Goal: Task Accomplishment & Management: Complete application form

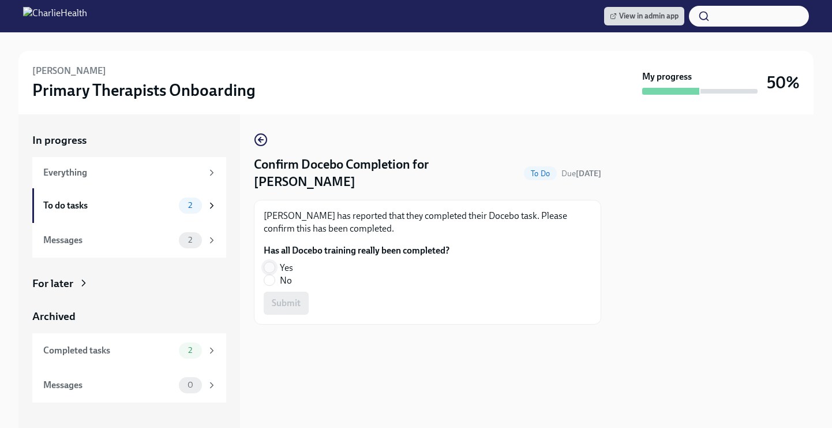
click at [268, 262] on input "Yes" at bounding box center [269, 267] width 10 height 10
radio input "true"
click at [269, 275] on input "No" at bounding box center [269, 280] width 10 height 10
radio input "true"
click at [286, 297] on span "Submit" at bounding box center [286, 303] width 29 height 12
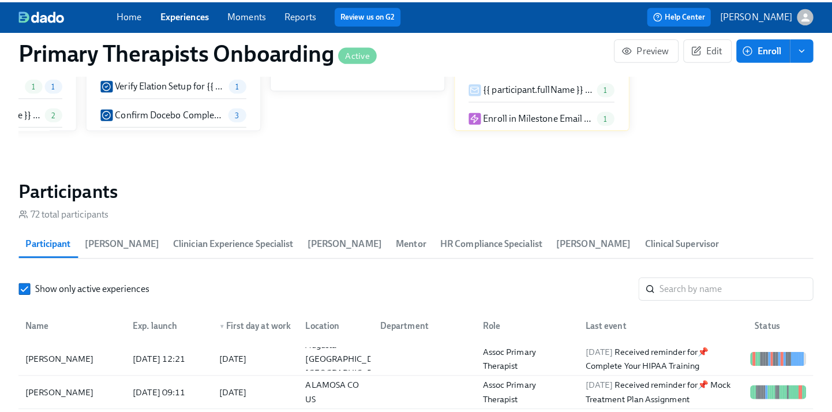
scroll to position [1077, 0]
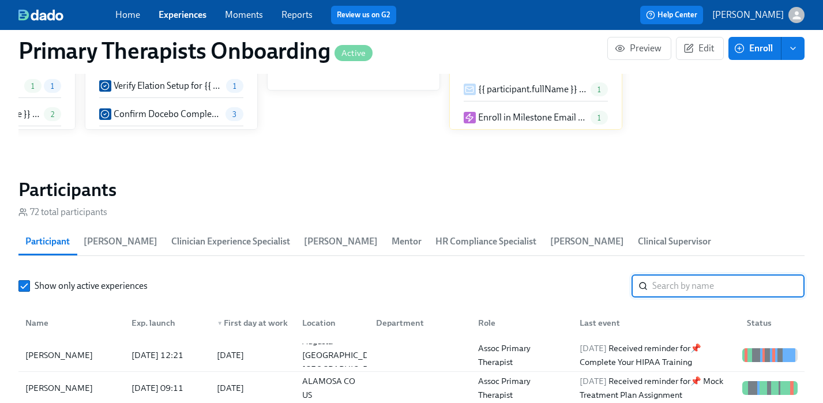
click at [699, 275] on input "search" at bounding box center [729, 286] width 152 height 23
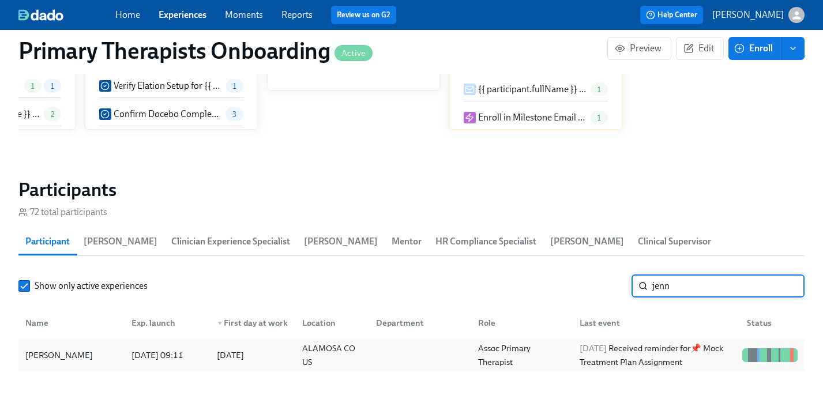
click at [69, 348] on div "[PERSON_NAME]" at bounding box center [59, 355] width 77 height 14
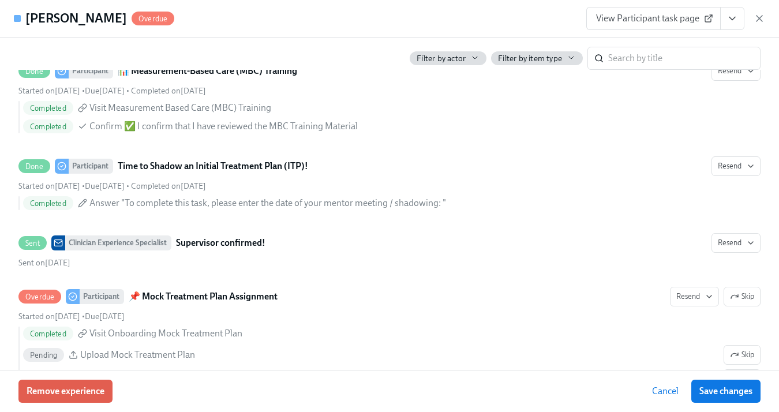
scroll to position [2962, 0]
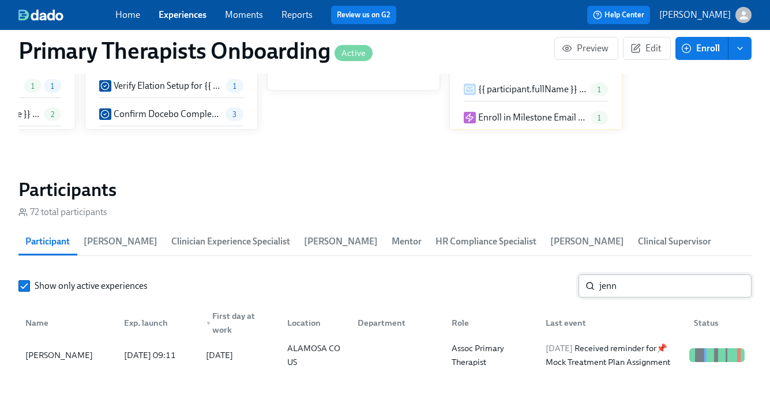
click at [648, 287] on input "jenn" at bounding box center [675, 286] width 152 height 23
type input "j"
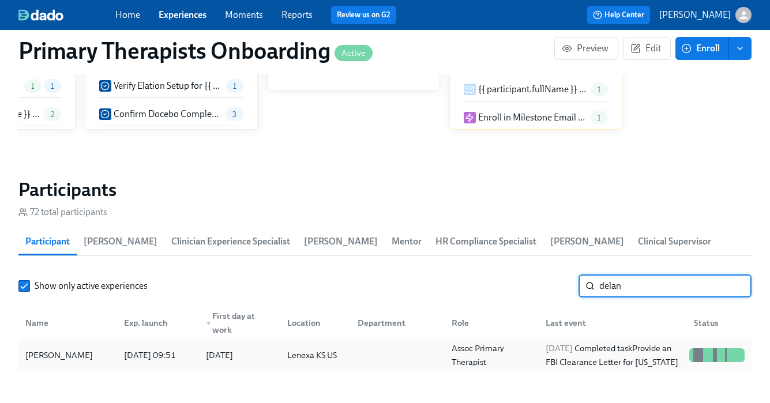
type input "delan"
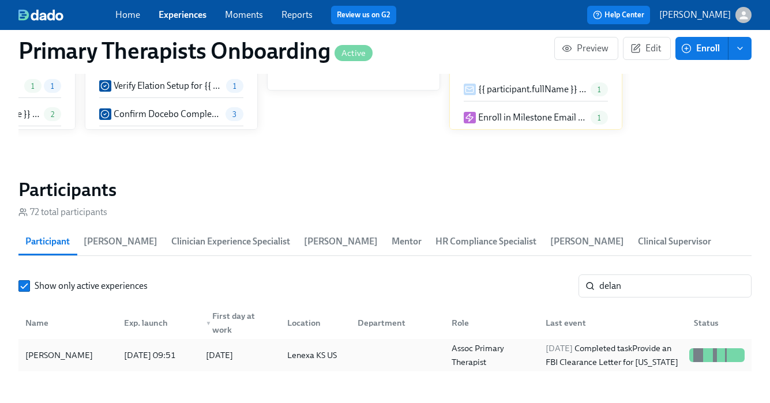
click at [76, 357] on div "[PERSON_NAME]" at bounding box center [59, 355] width 77 height 14
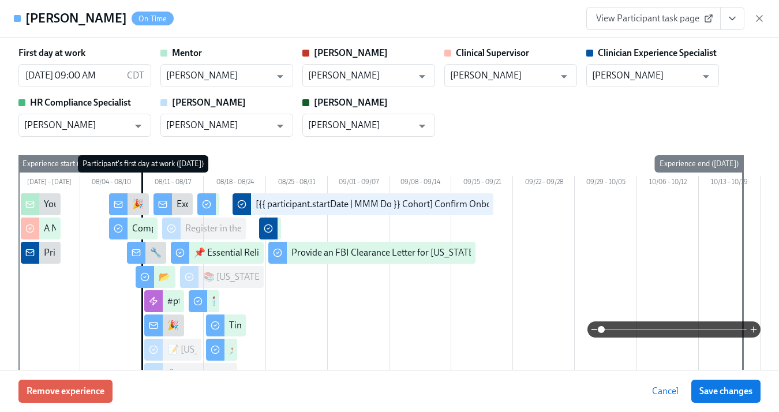
click at [728, 16] on icon "View task page" at bounding box center [732, 19] width 12 height 12
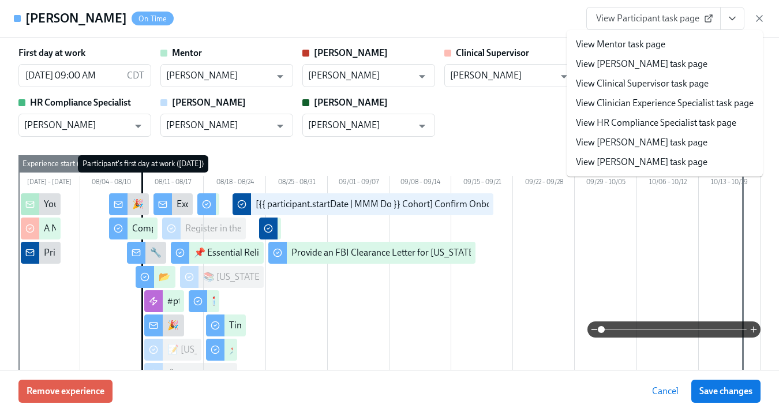
click at [647, 110] on li "View Clinician Experience Specialist task page" at bounding box center [665, 103] width 196 height 20
click at [659, 107] on link "View Clinician Experience Specialist task page" at bounding box center [665, 103] width 178 height 13
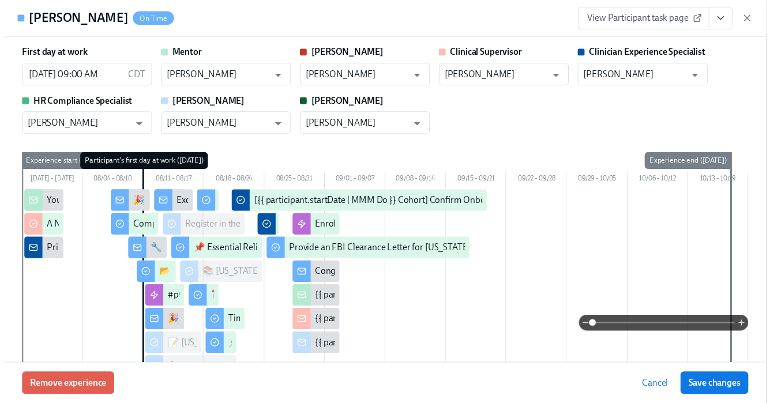
scroll to position [0, 12931]
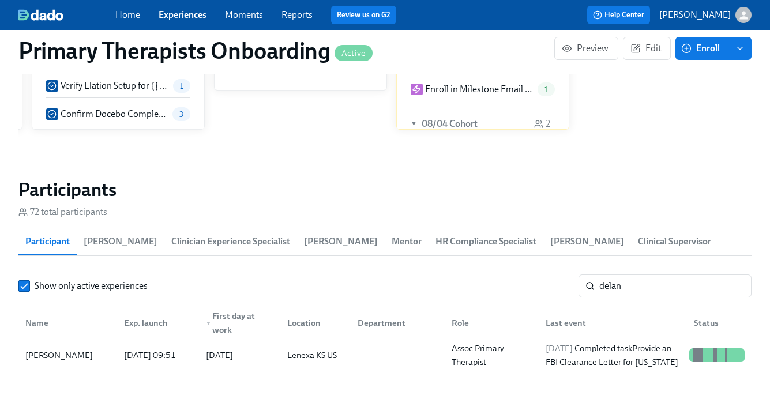
scroll to position [0, 12922]
click at [192, 16] on link "Experiences" at bounding box center [183, 14] width 48 height 11
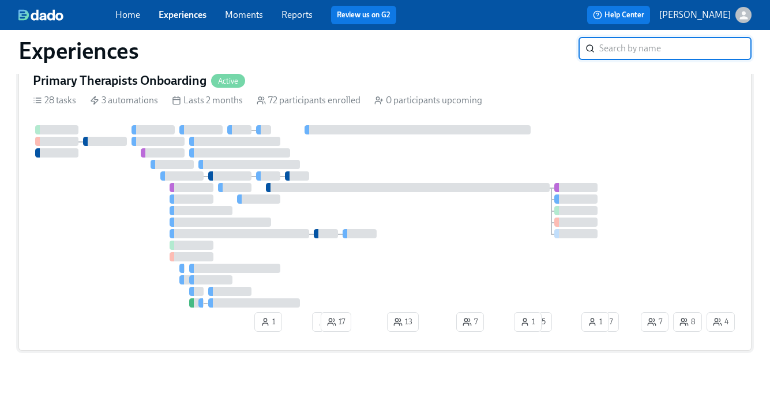
scroll to position [50, 0]
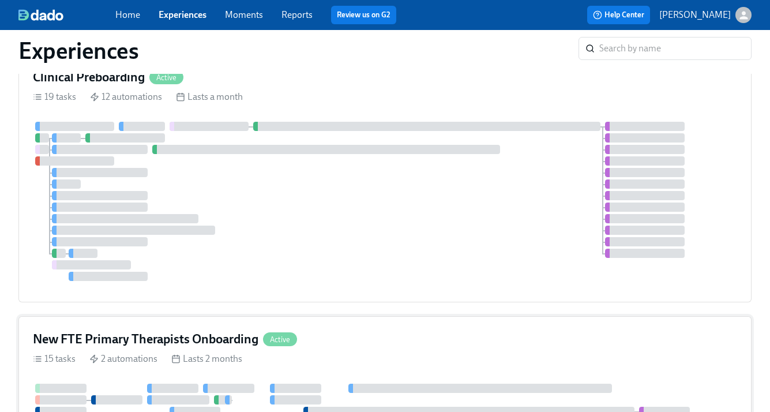
click at [340, 333] on div "New FTE Primary Therapists Onboarding Active" at bounding box center [385, 339] width 704 height 17
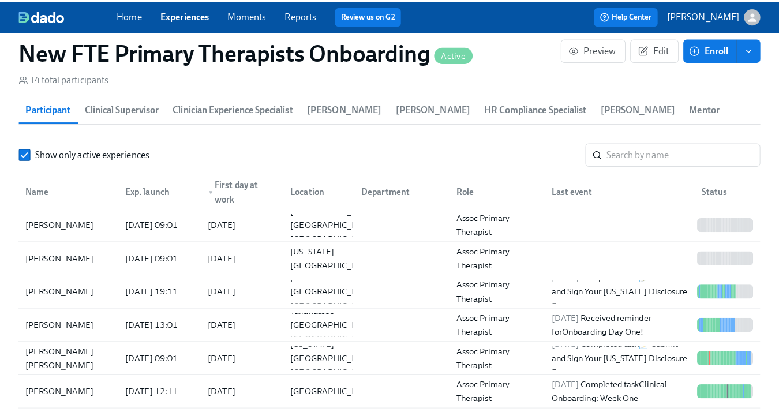
scroll to position [0, 2548]
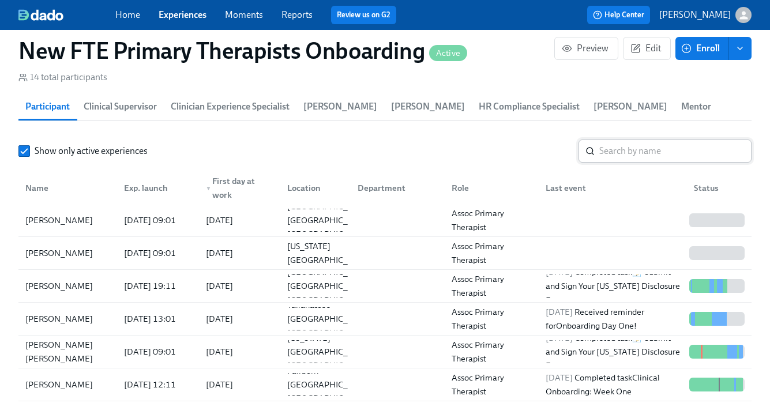
click at [665, 148] on input "search" at bounding box center [675, 151] width 152 height 23
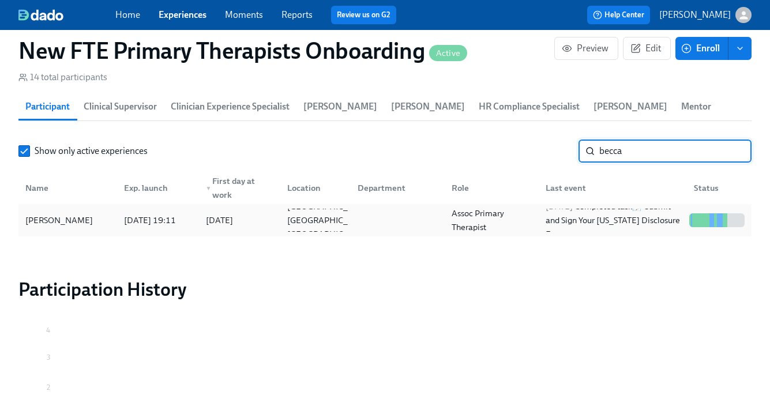
type input "becca"
click at [64, 218] on div "[PERSON_NAME]" at bounding box center [59, 220] width 77 height 14
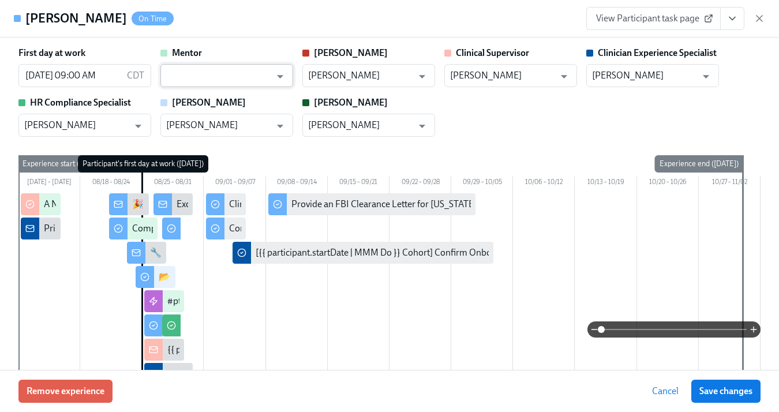
click at [218, 75] on input "text" at bounding box center [218, 75] width 104 height 23
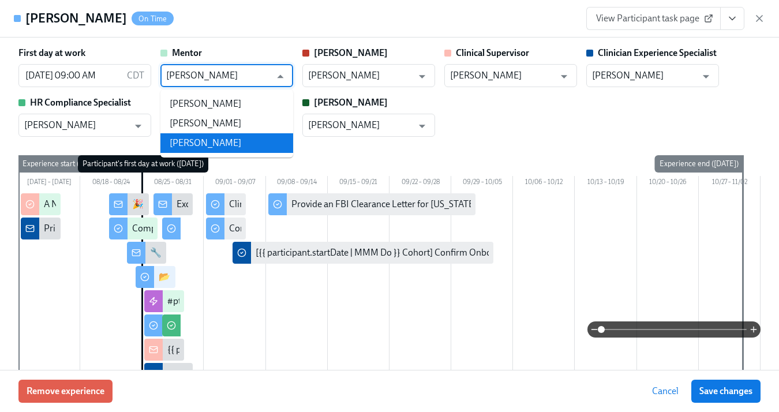
click at [219, 143] on li "[PERSON_NAME]" at bounding box center [226, 143] width 133 height 20
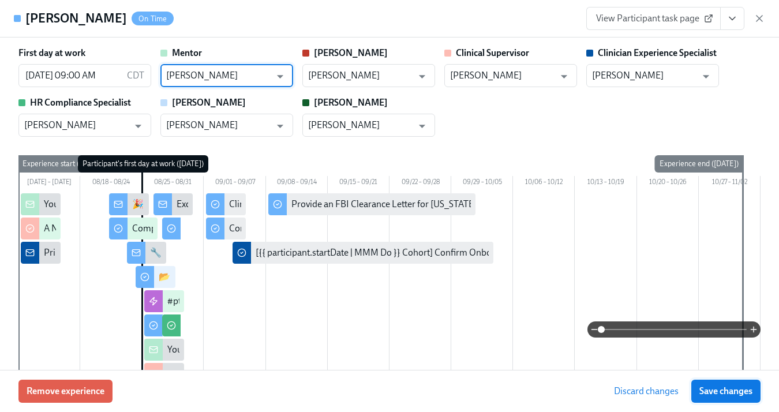
type input "[PERSON_NAME]"
drag, startPoint x: 733, startPoint y: 394, endPoint x: 613, endPoint y: 264, distance: 177.2
click at [733, 393] on span "Save changes" at bounding box center [725, 391] width 53 height 12
type input "[PERSON_NAME]"
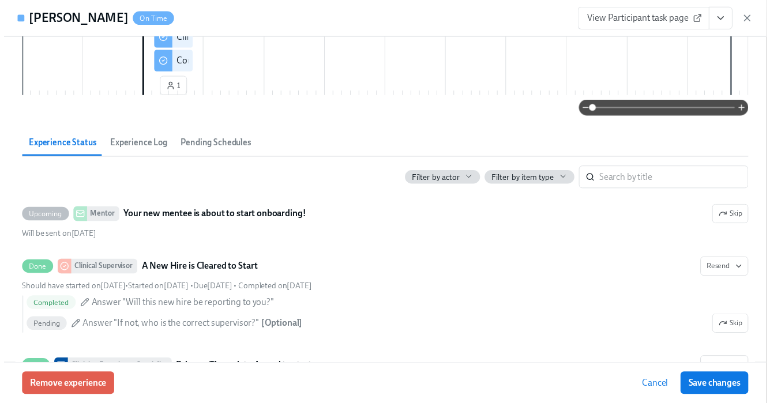
scroll to position [387, 0]
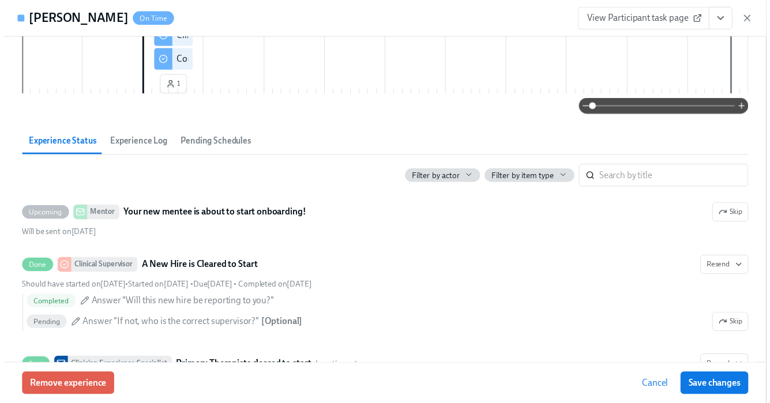
scroll to position [0, 3807]
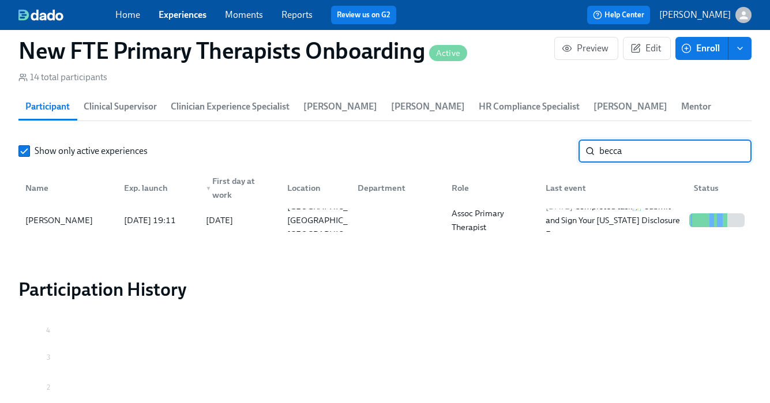
click at [655, 156] on input "becca" at bounding box center [675, 151] width 152 height 23
type input "b"
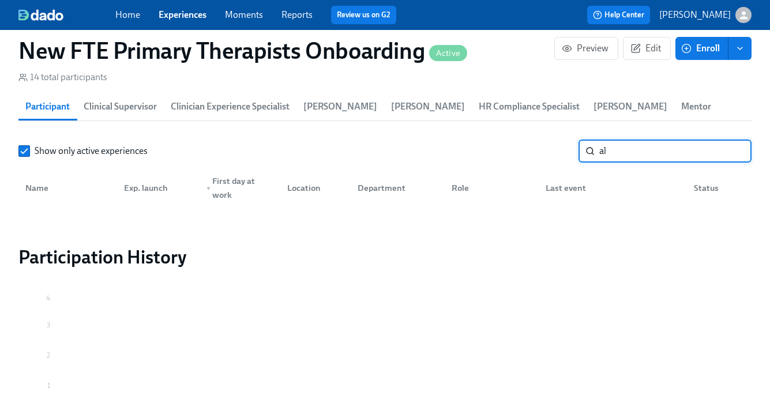
type input "a"
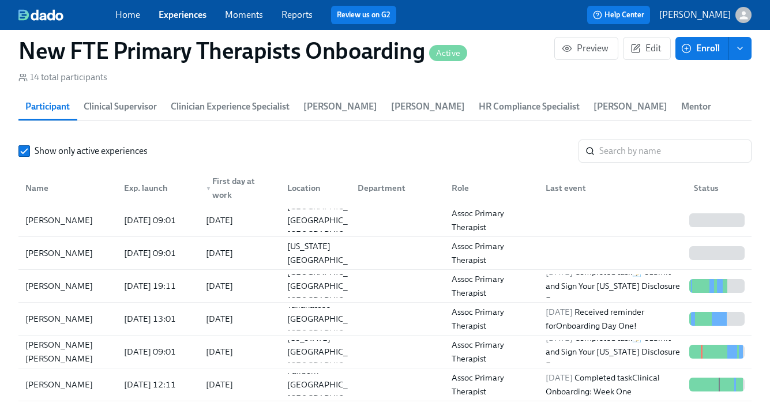
click at [186, 14] on link "Experiences" at bounding box center [183, 14] width 48 height 11
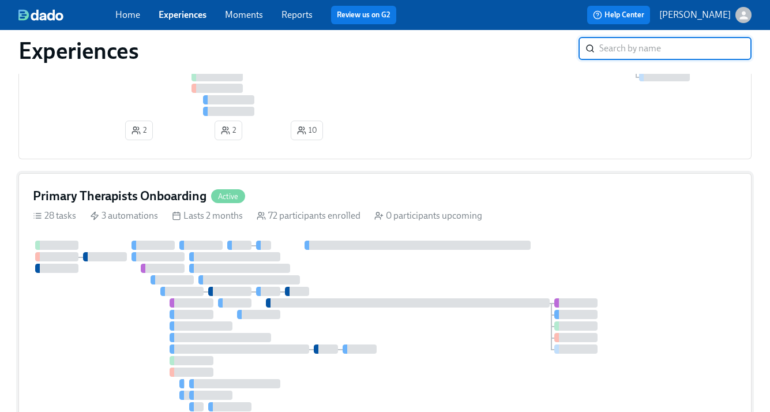
scroll to position [396, 0]
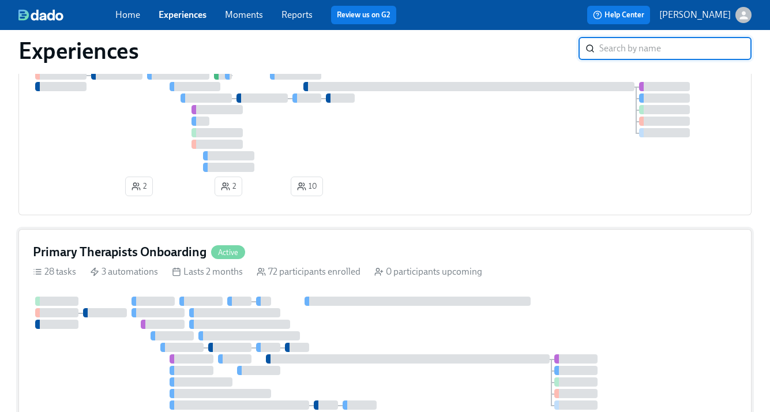
click at [335, 246] on div "Primary Therapists Onboarding Active 28 tasks 3 automations Lasts 2 months 72 p…" at bounding box center [384, 375] width 733 height 293
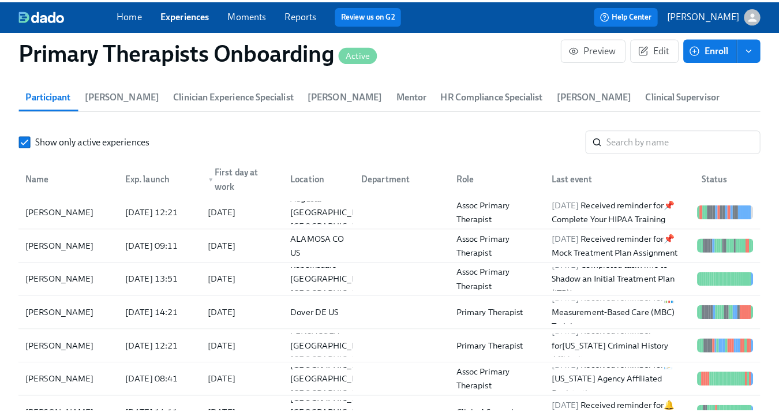
scroll to position [1058, 0]
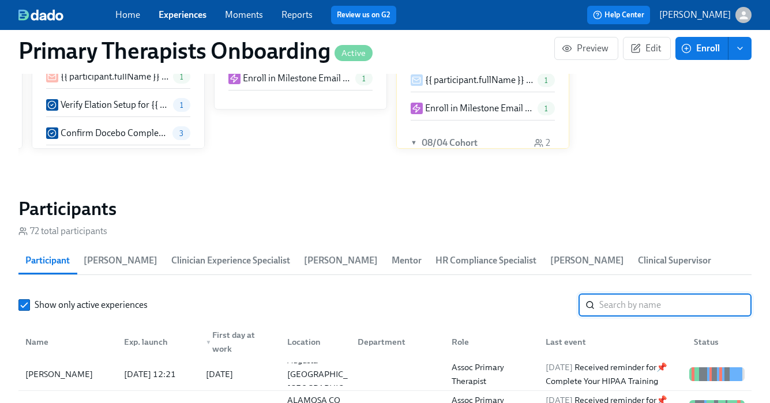
click at [639, 312] on input "search" at bounding box center [675, 305] width 152 height 23
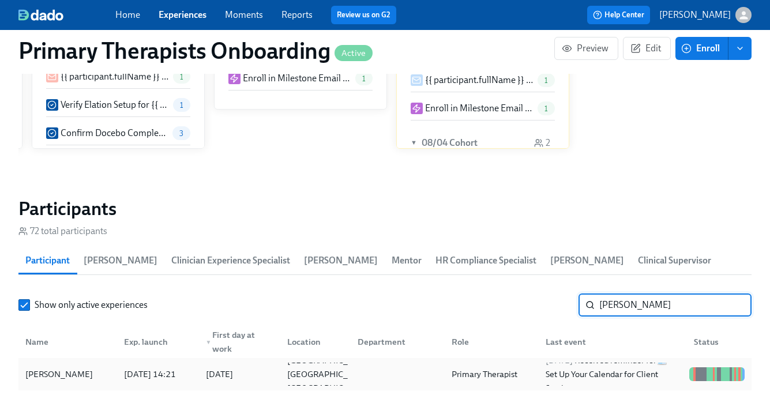
click at [89, 368] on div "[PERSON_NAME]" at bounding box center [59, 375] width 77 height 14
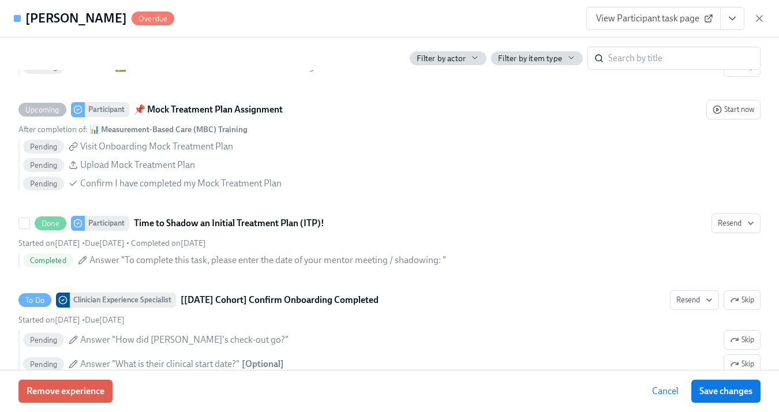
scroll to position [3000, 0]
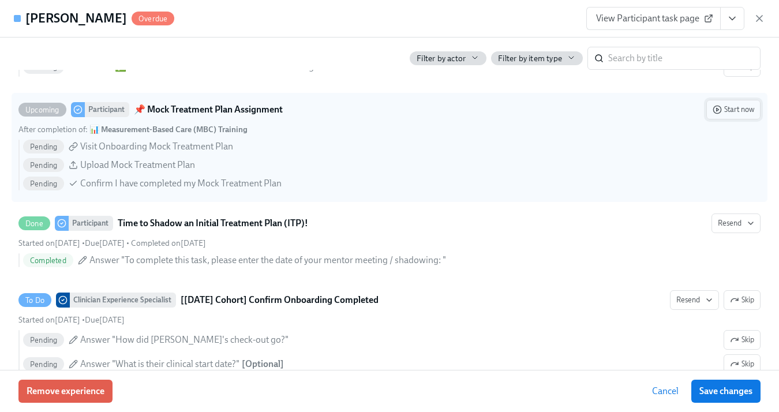
click at [732, 115] on span "Start now" at bounding box center [734, 110] width 42 height 12
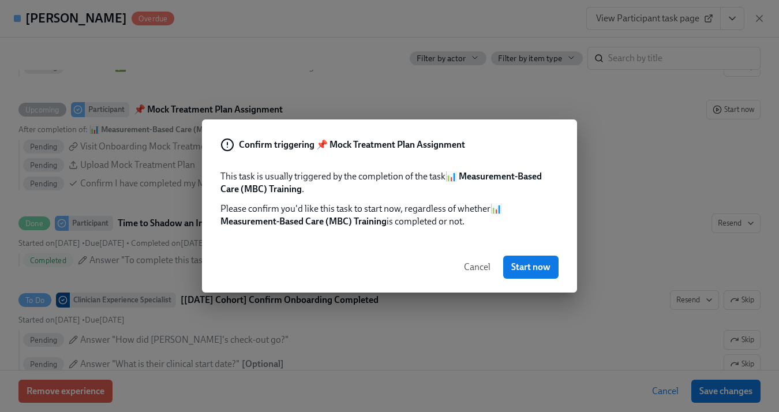
click at [528, 263] on span "Start now" at bounding box center [530, 267] width 39 height 12
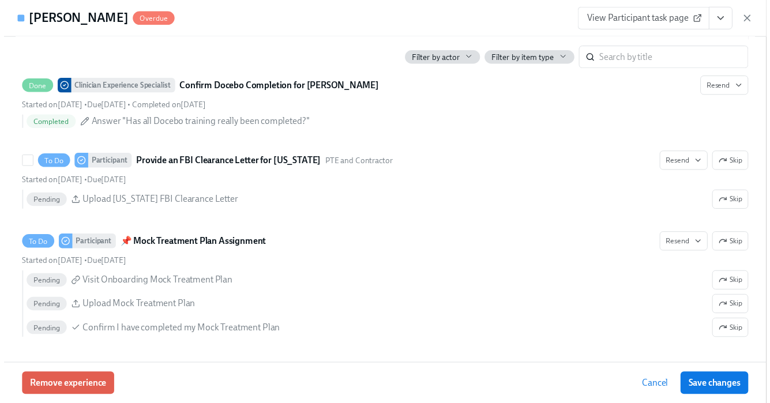
scroll to position [3433, 0]
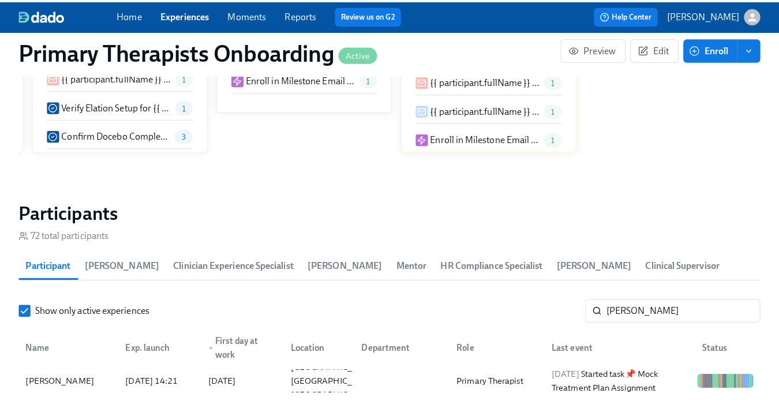
scroll to position [0, 12922]
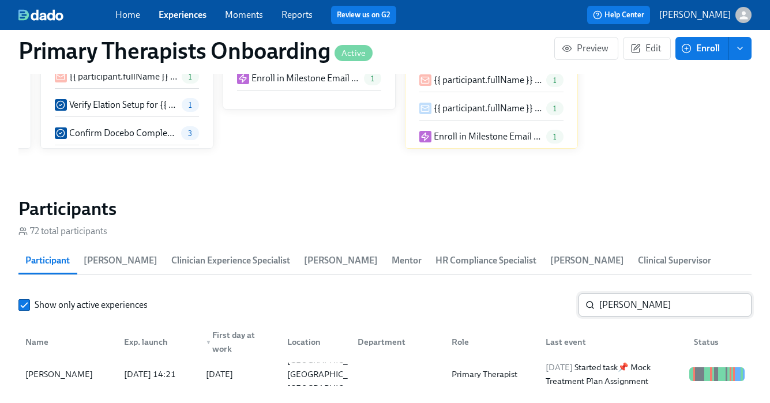
click at [649, 306] on input "[PERSON_NAME]" at bounding box center [675, 305] width 152 height 23
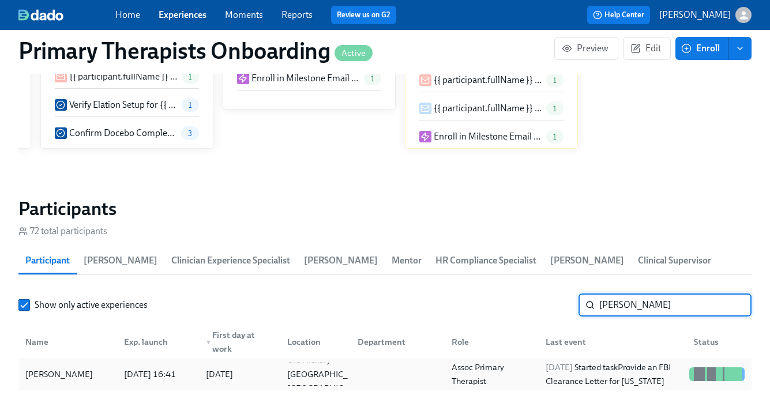
click at [89, 379] on div "[PERSON_NAME]" at bounding box center [68, 374] width 94 height 23
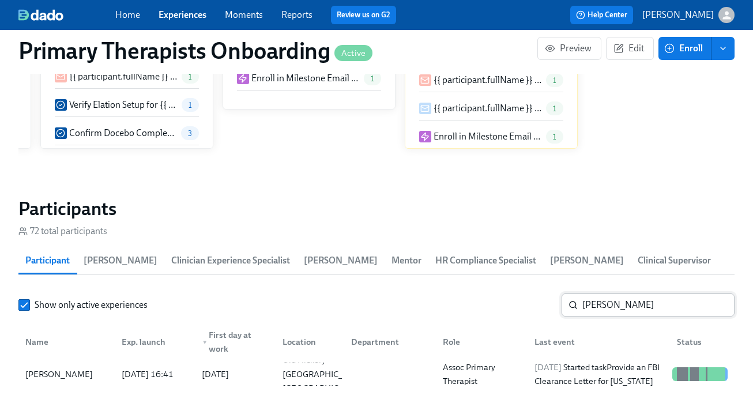
click at [623, 298] on input "[PERSON_NAME]" at bounding box center [659, 305] width 152 height 23
click at [633, 308] on input "[PERSON_NAME]" at bounding box center [659, 305] width 152 height 23
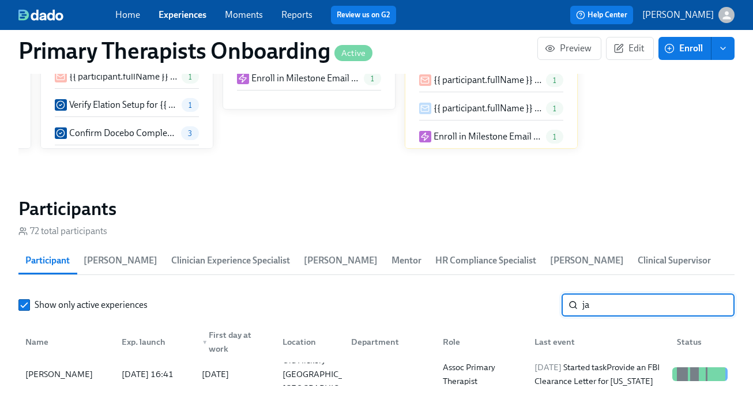
type input "j"
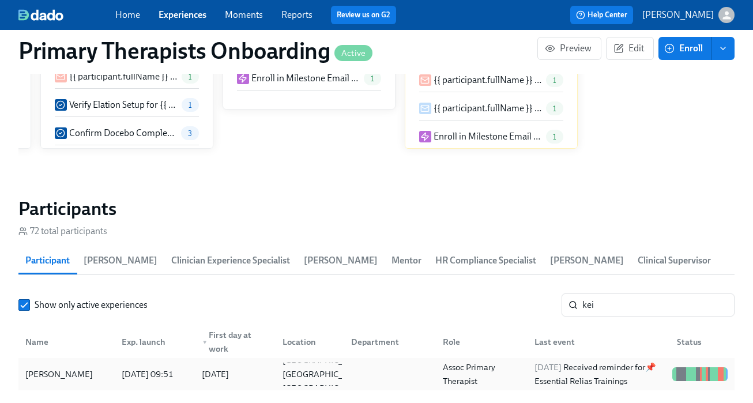
click at [77, 381] on div "[PERSON_NAME]" at bounding box center [67, 374] width 92 height 23
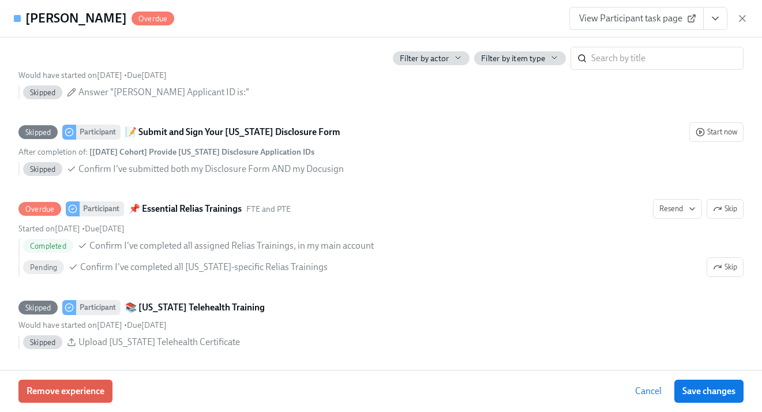
scroll to position [2462, 0]
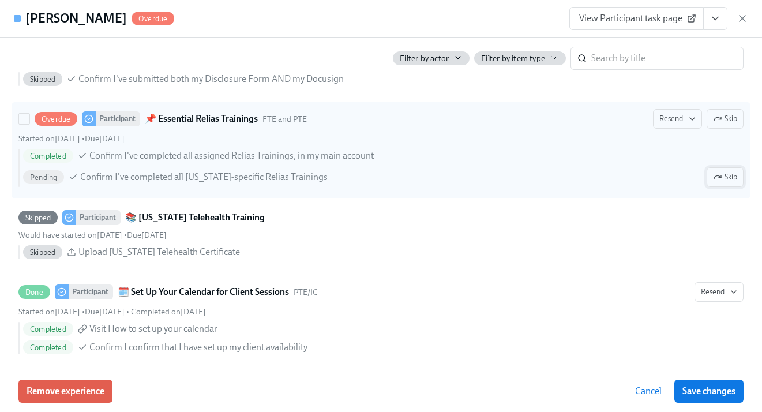
click at [715, 183] on span "Skip" at bounding box center [725, 177] width 24 height 12
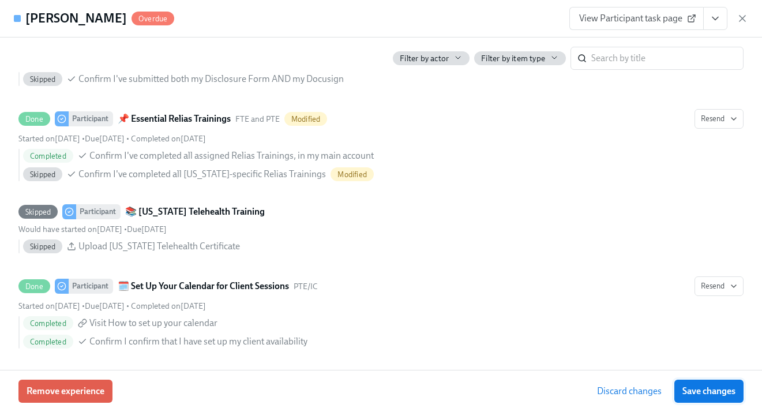
click at [718, 393] on span "Save changes" at bounding box center [709, 391] width 53 height 12
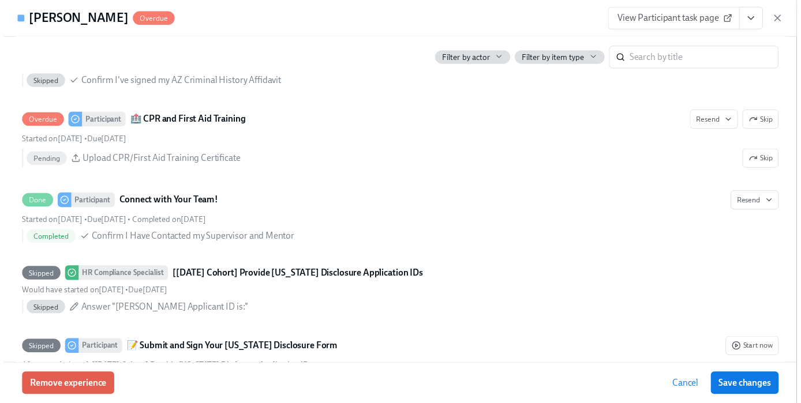
scroll to position [2139, 0]
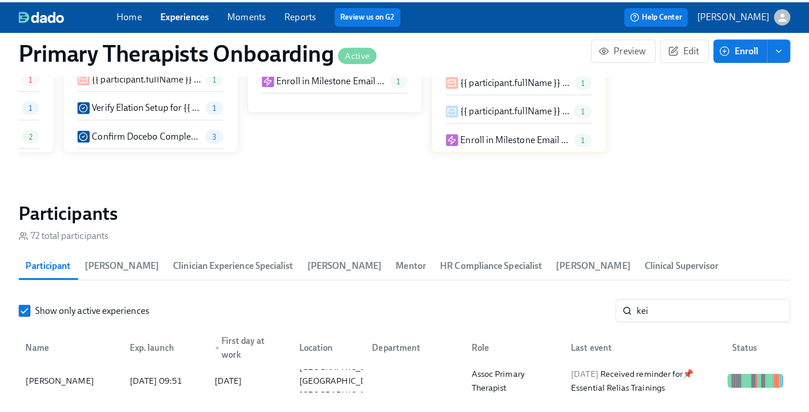
scroll to position [0, 12892]
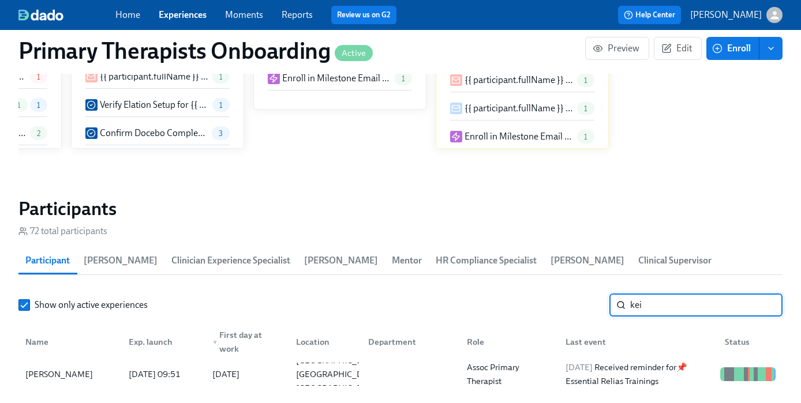
click at [687, 305] on input "kei" at bounding box center [706, 305] width 152 height 23
type input "k"
type input "[PERSON_NAME]"
click at [83, 377] on div "[PERSON_NAME]" at bounding box center [59, 375] width 77 height 14
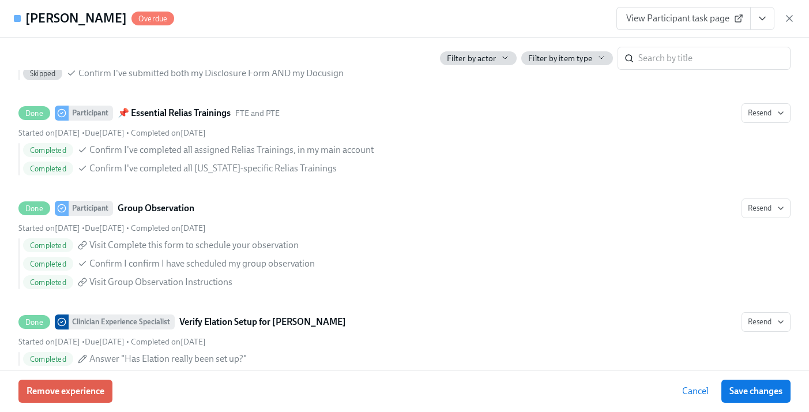
scroll to position [2387, 0]
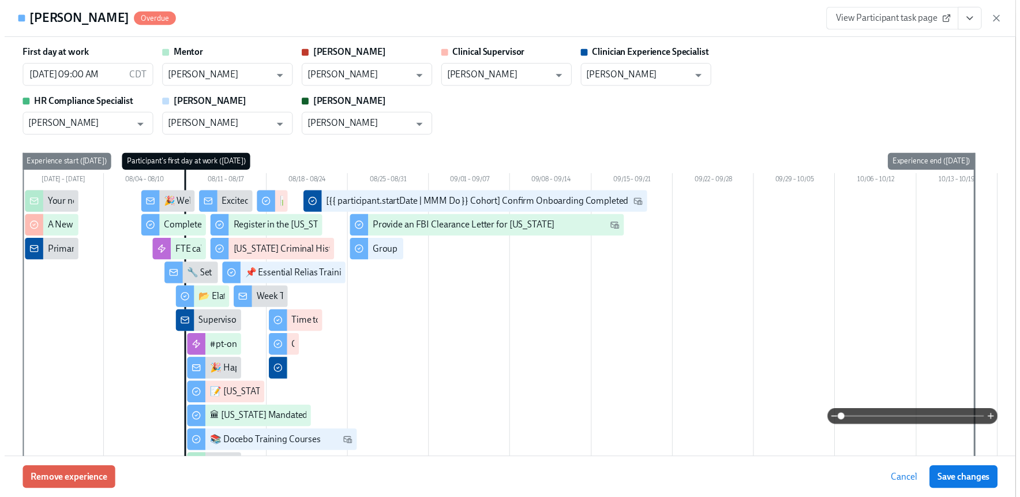
scroll to position [2900, 0]
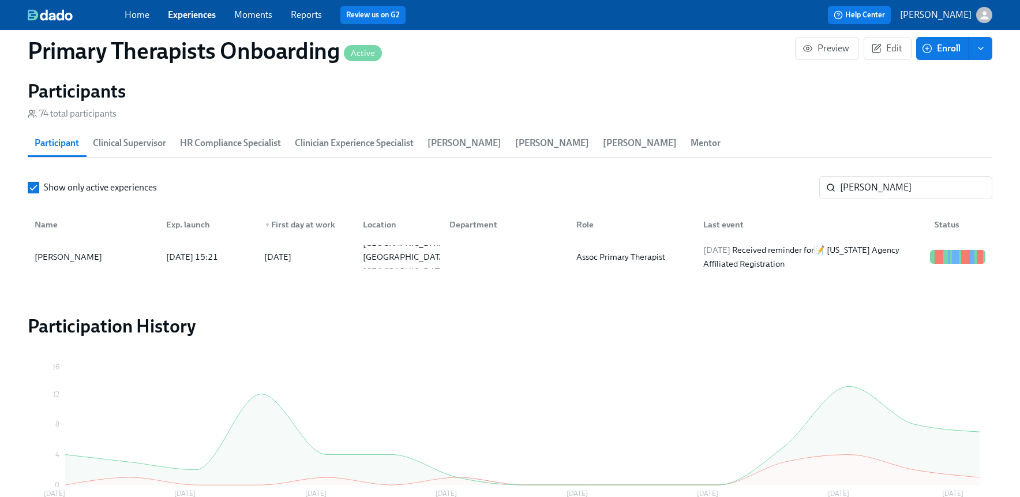
scroll to position [0, 12691]
drag, startPoint x: 187, startPoint y: 11, endPoint x: 190, endPoint y: 16, distance: 5.9
click at [188, 10] on link "Experiences" at bounding box center [192, 14] width 48 height 11
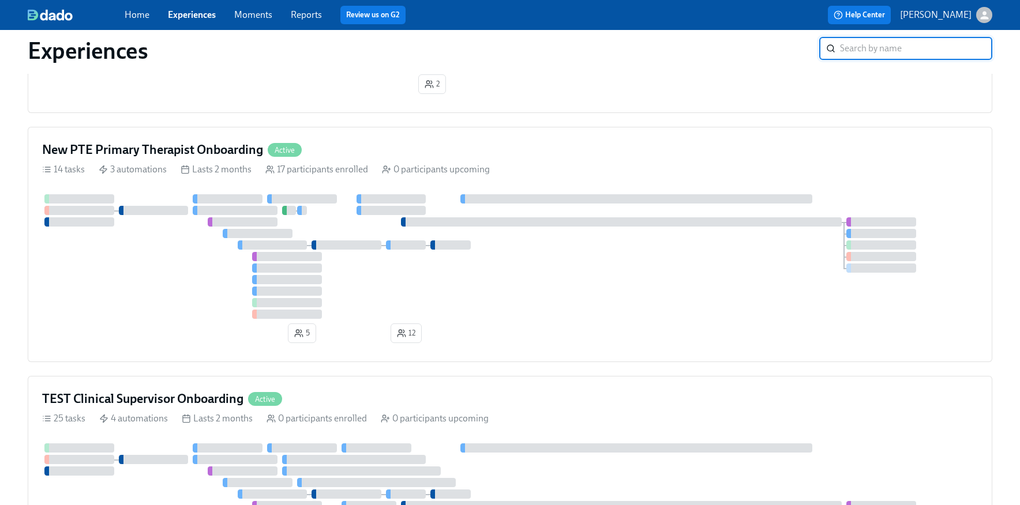
scroll to position [1092, 0]
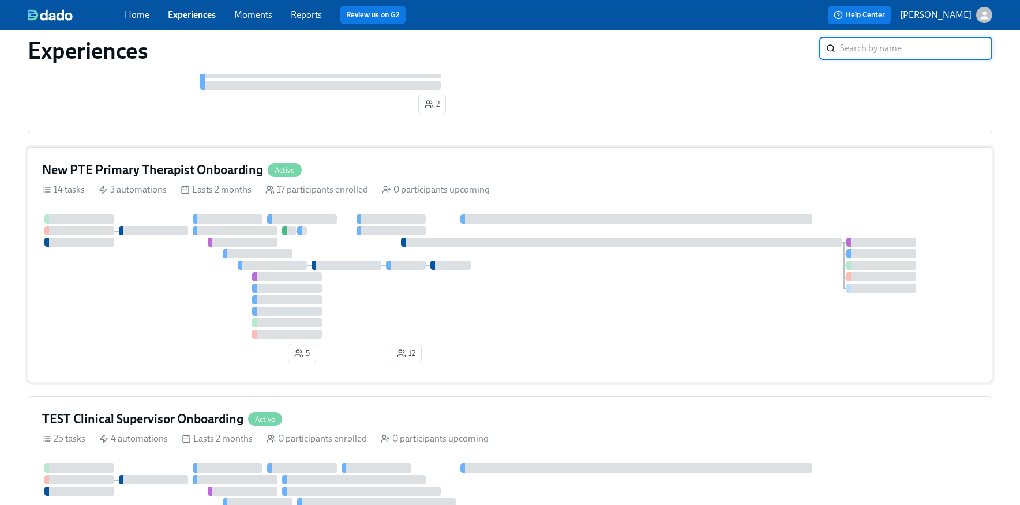
click at [179, 160] on div "New PTE Primary Therapist Onboarding Active 14 tasks 3 automations Lasts 2 mont…" at bounding box center [510, 264] width 965 height 235
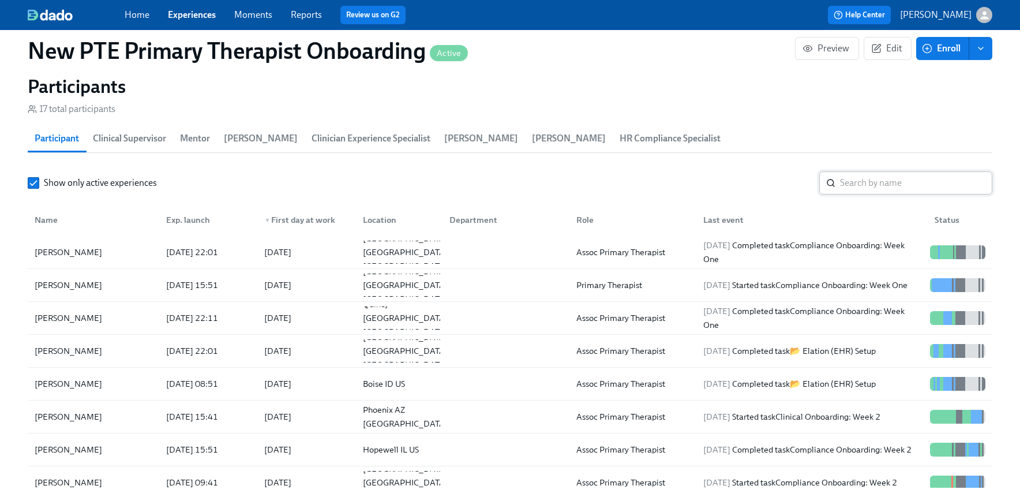
scroll to position [1027, 0]
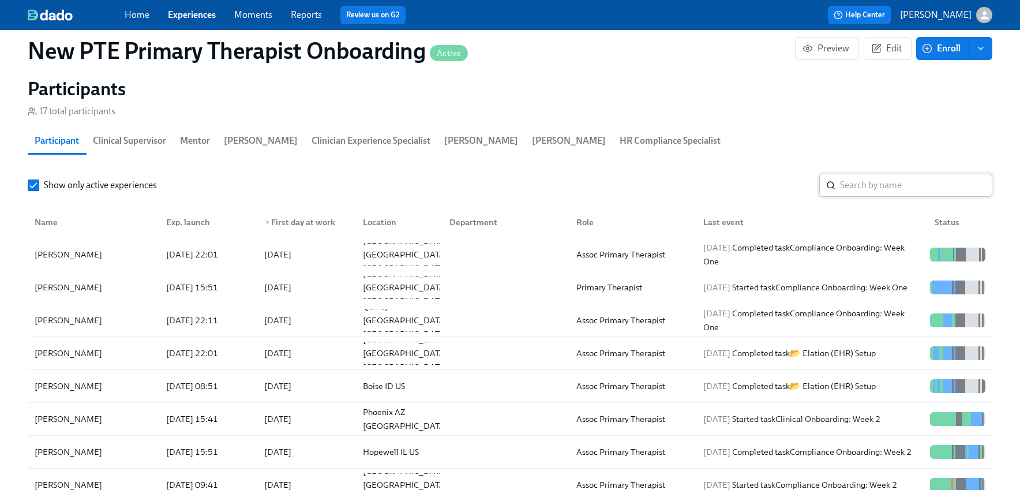
click at [882, 183] on input "search" at bounding box center [916, 185] width 152 height 23
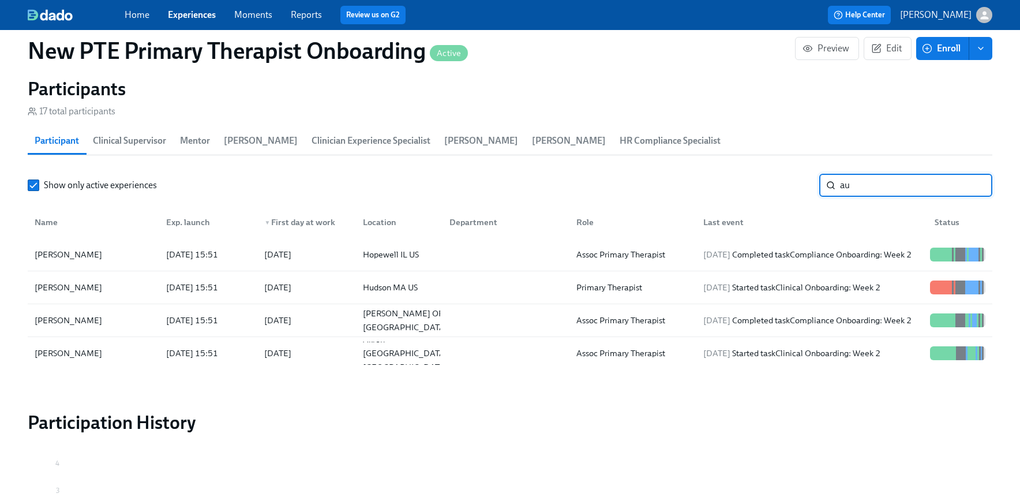
type input "au"
click at [205, 9] on span "Experiences" at bounding box center [192, 15] width 48 height 13
click at [205, 15] on link "Experiences" at bounding box center [192, 14] width 48 height 11
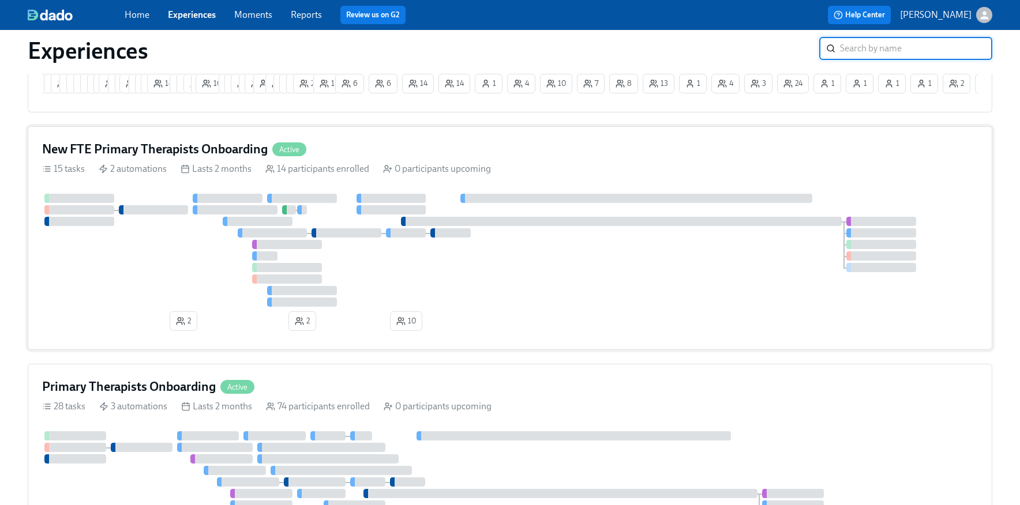
scroll to position [259, 0]
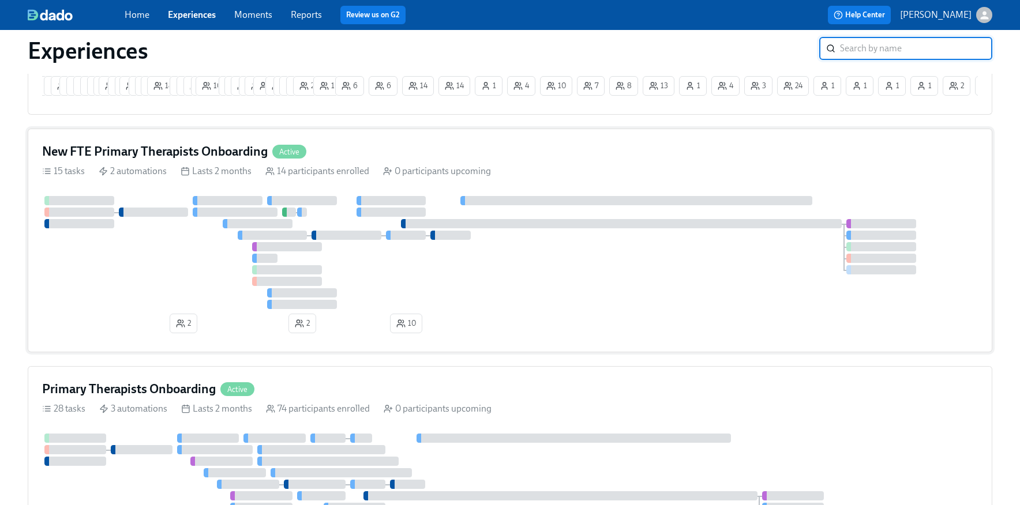
click at [354, 171] on div "14 participants enrolled" at bounding box center [317, 171] width 104 height 13
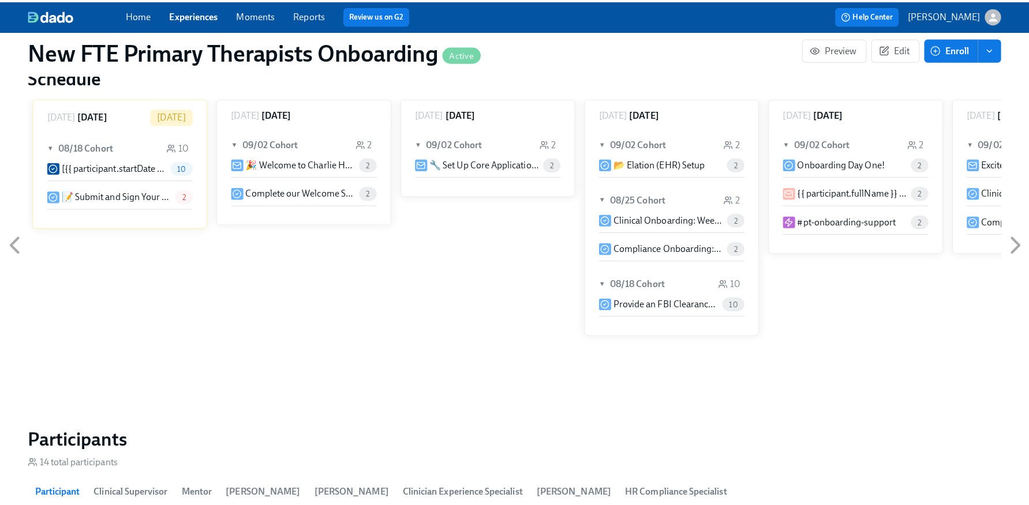
scroll to position [816, 0]
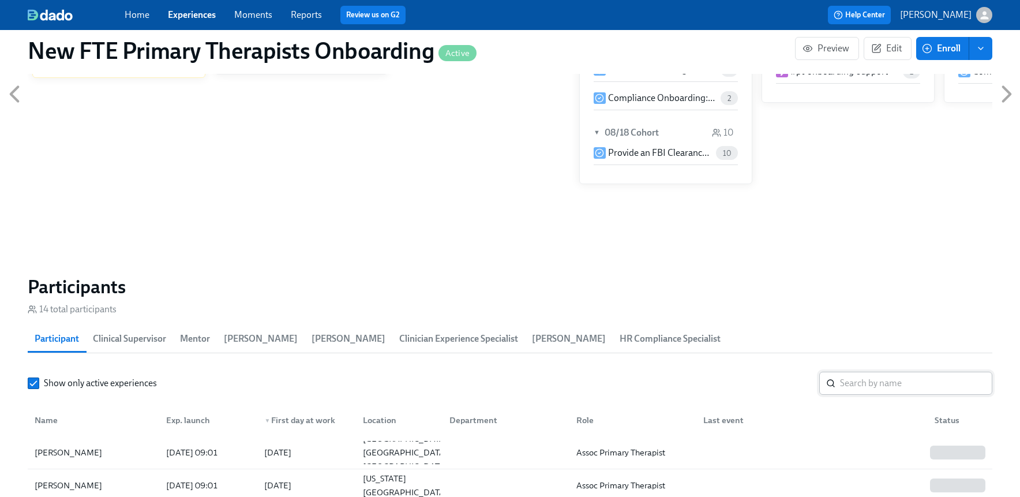
click at [886, 380] on input "search" at bounding box center [916, 383] width 152 height 23
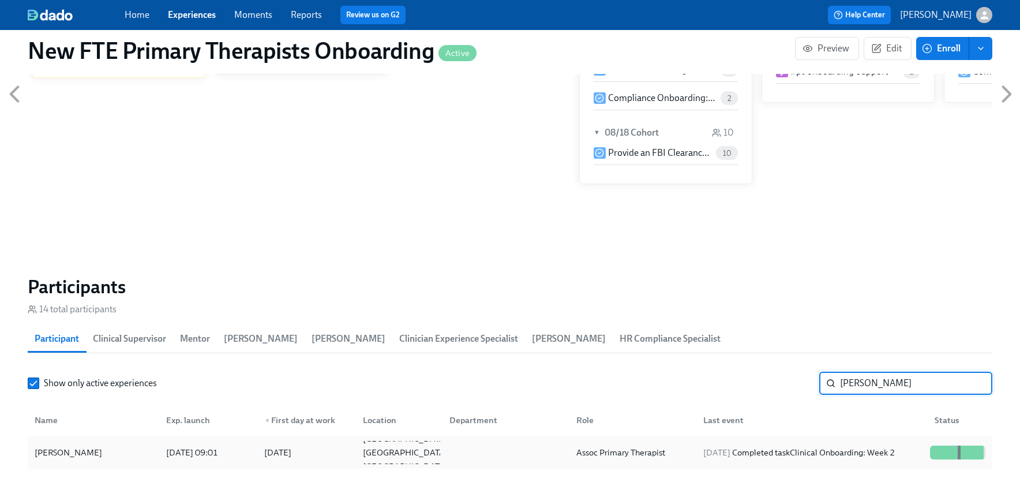
type input "audrey mi"
click at [59, 445] on div "[PERSON_NAME]" at bounding box center [68, 452] width 77 height 14
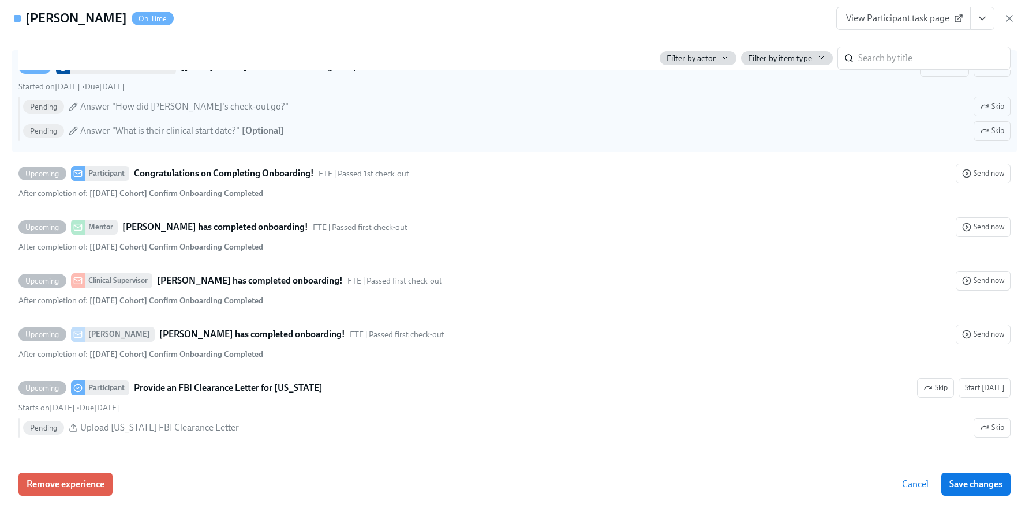
scroll to position [2683, 0]
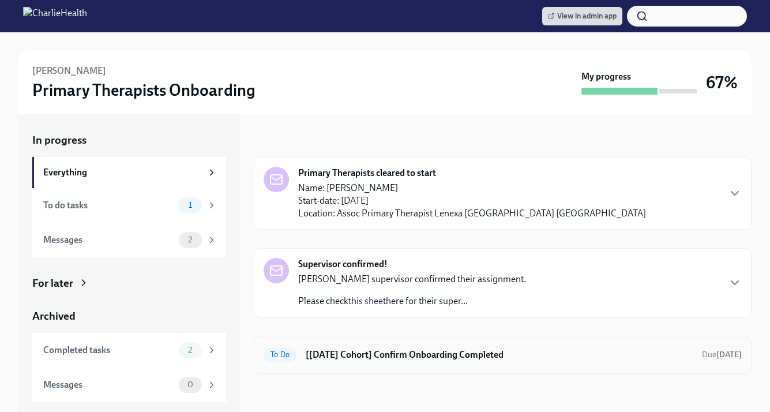
click at [410, 359] on h6 "[[DATE] Cohort] Confirm Onboarding Completed" at bounding box center [499, 354] width 387 height 13
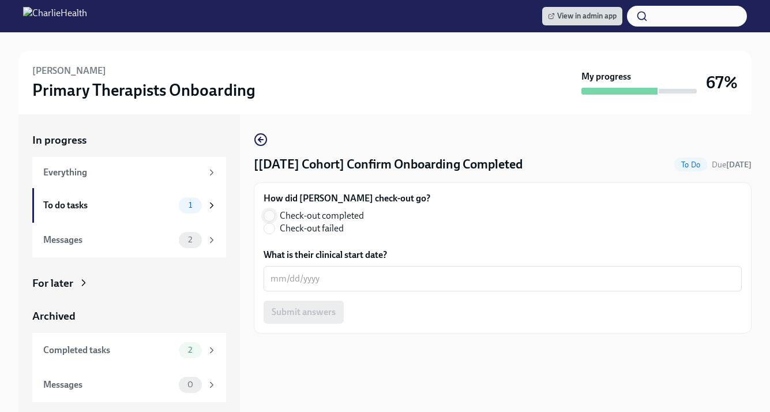
click at [268, 212] on input "Check-out completed" at bounding box center [269, 216] width 10 height 10
radio input "true"
click at [302, 276] on textarea "What is their clinical start date?" at bounding box center [503, 279] width 464 height 14
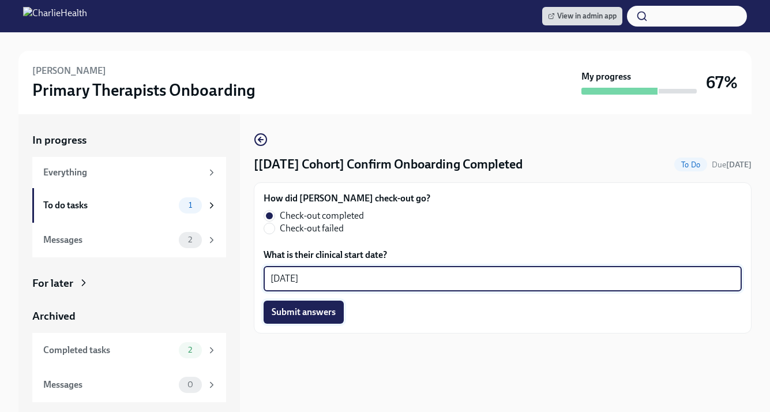
type textarea "08/28/2025"
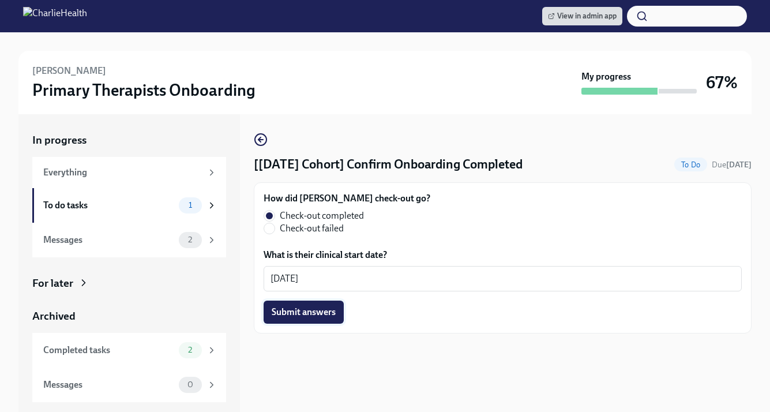
click at [321, 312] on span "Submit answers" at bounding box center [304, 312] width 64 height 12
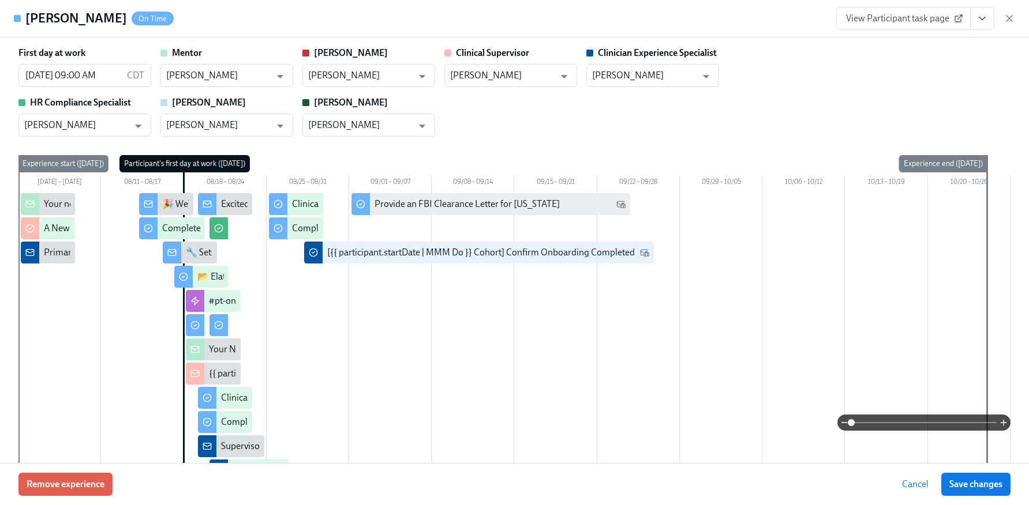
scroll to position [2683, 0]
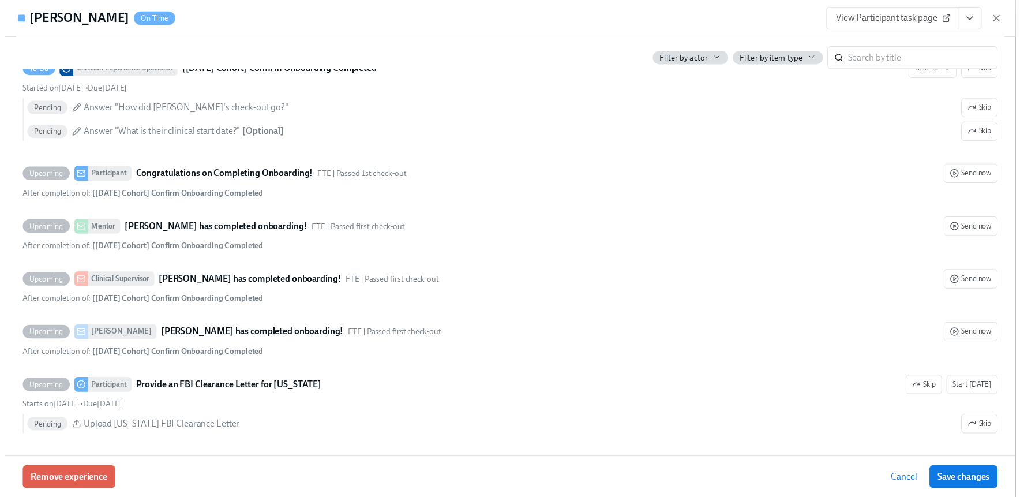
scroll to position [0, 3575]
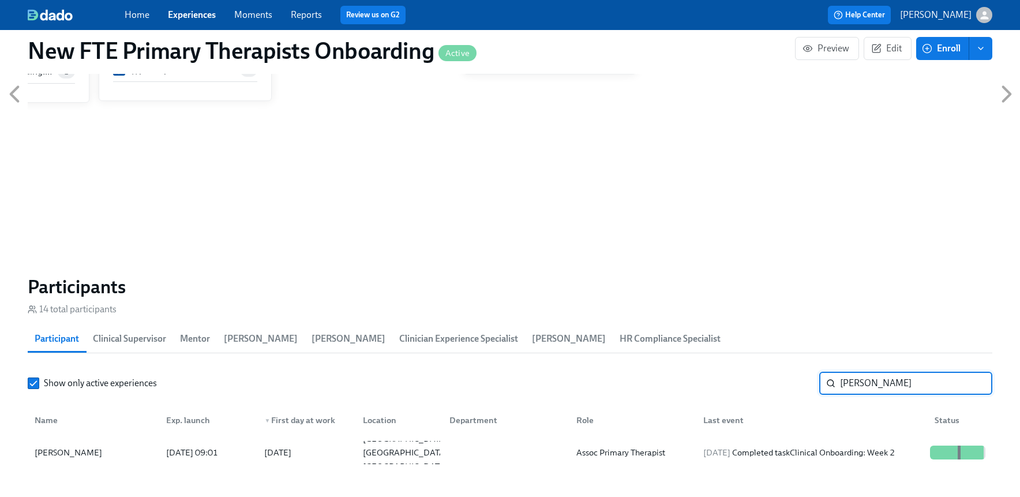
click at [891, 385] on input "audrey mi" at bounding box center [916, 383] width 152 height 23
type input "a"
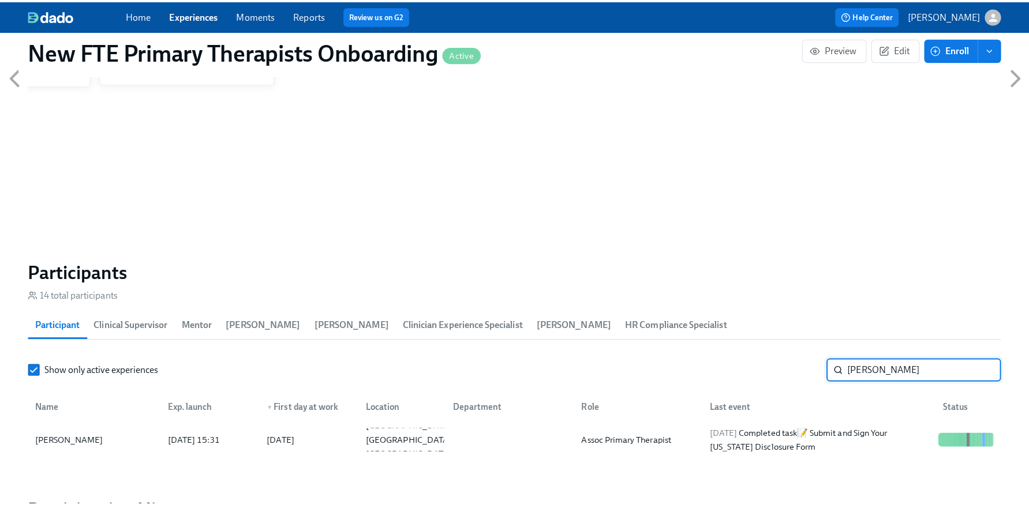
scroll to position [835, 0]
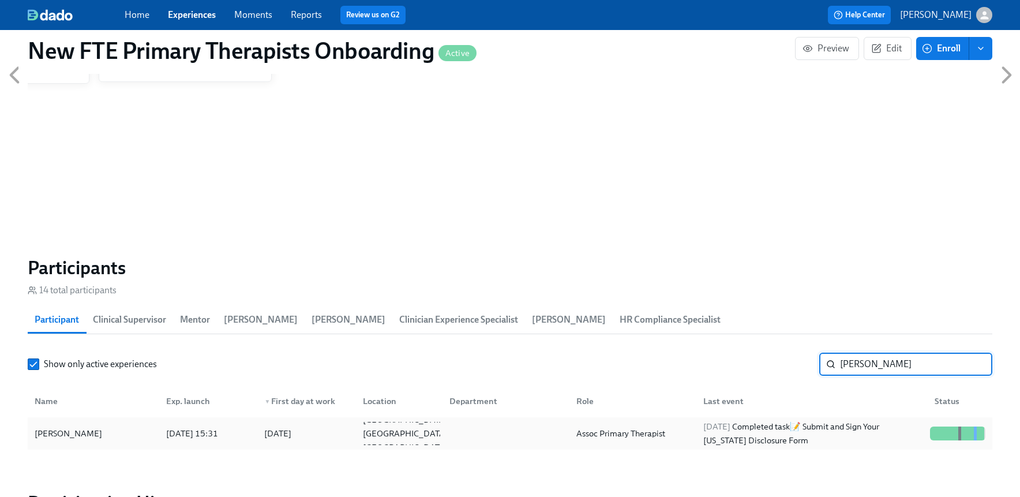
type input "jessica"
click at [65, 439] on div "[PERSON_NAME]" at bounding box center [93, 433] width 127 height 23
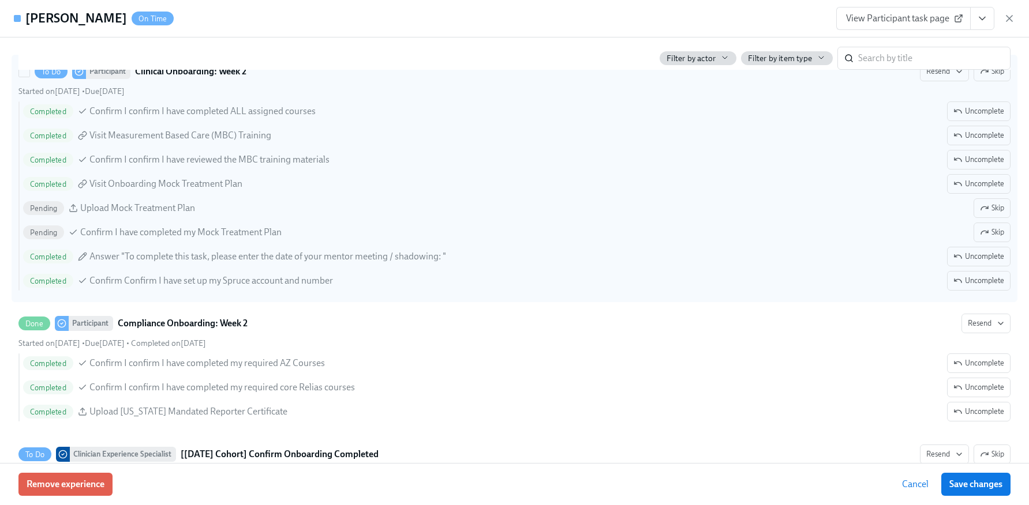
scroll to position [2320, 0]
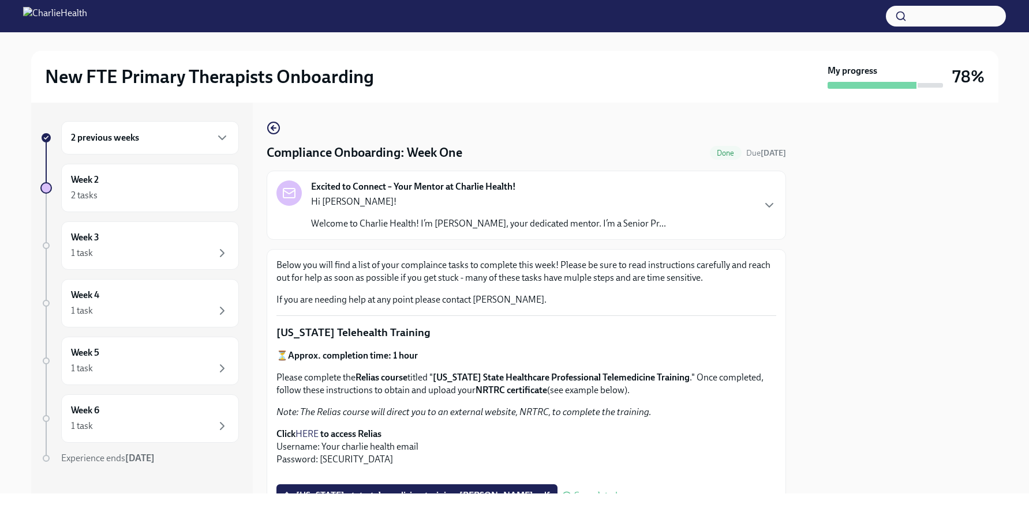
scroll to position [296, 0]
